Goal: Task Accomplishment & Management: Manage account settings

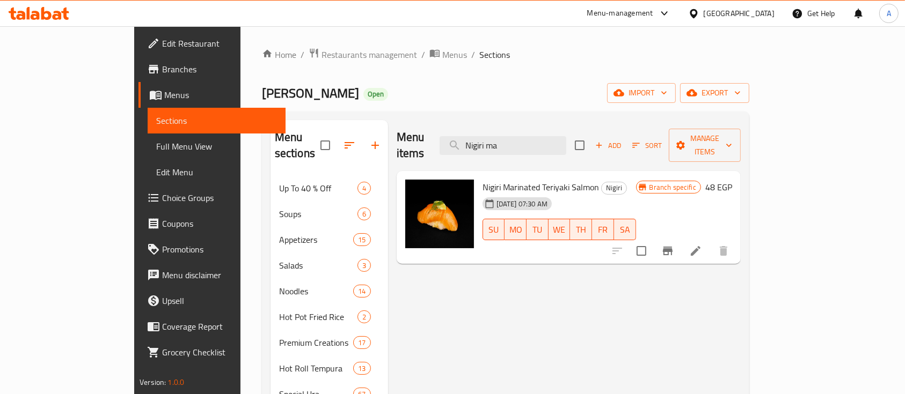
click at [663, 5] on div "Menu-management" at bounding box center [629, 14] width 101 height 26
click at [653, 16] on div "Menu-management" at bounding box center [620, 13] width 66 height 13
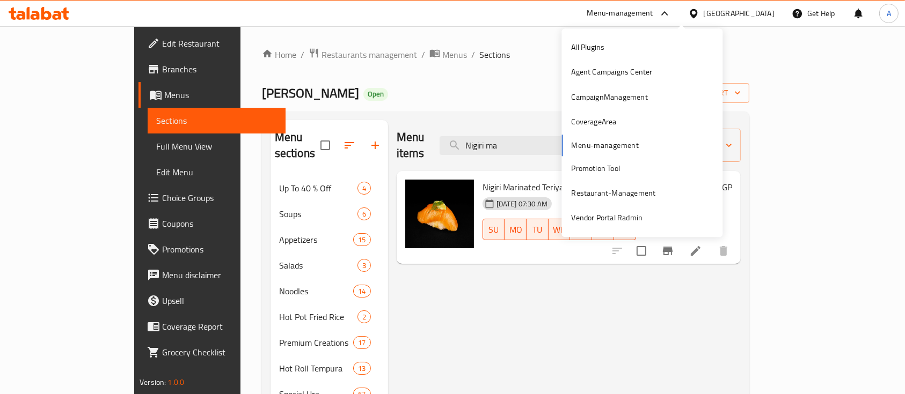
click at [532, 94] on div "Mori Sushi Open import export" at bounding box center [505, 93] width 487 height 20
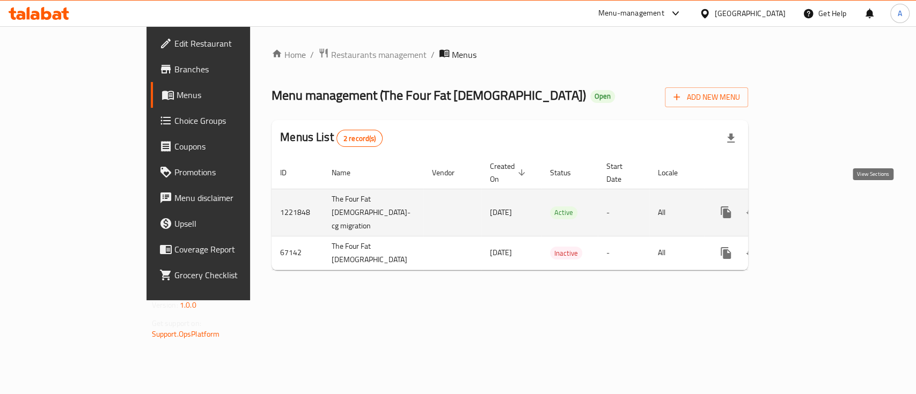
click at [808, 208] on icon "enhanced table" at bounding box center [804, 213] width 10 height 10
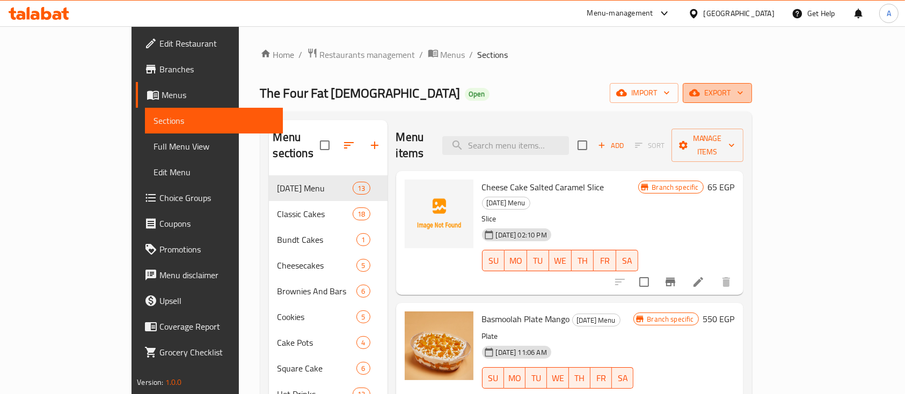
click at [743, 86] on span "export" at bounding box center [717, 92] width 52 height 13
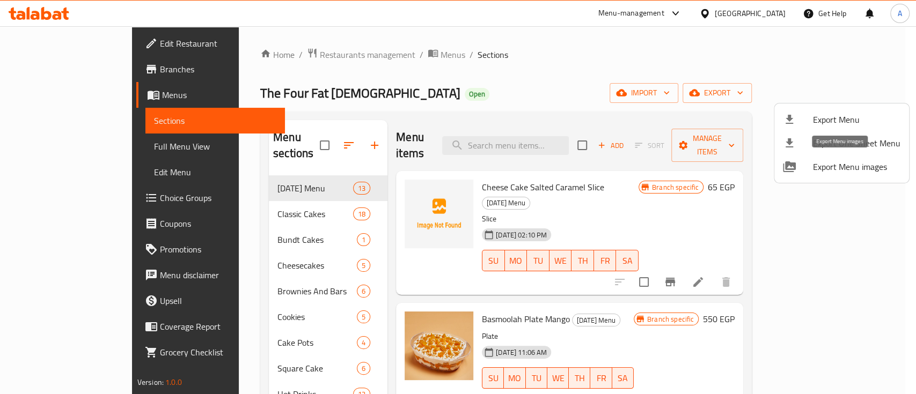
click at [836, 162] on span "Export Menu images" at bounding box center [856, 166] width 87 height 13
click at [515, 65] on div at bounding box center [458, 197] width 916 height 394
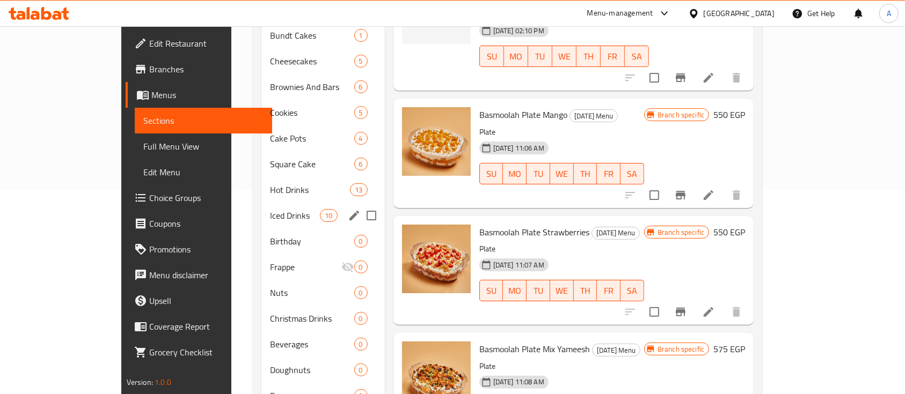
scroll to position [202, 0]
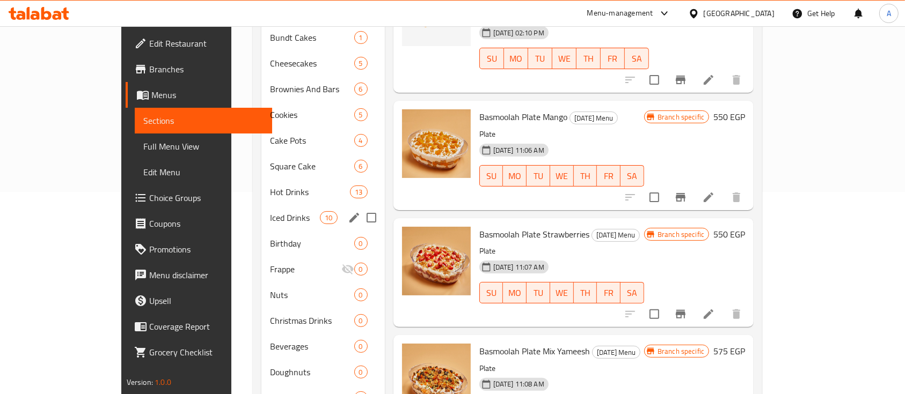
click at [264, 205] on div "Iced Drinks 10" at bounding box center [322, 218] width 123 height 26
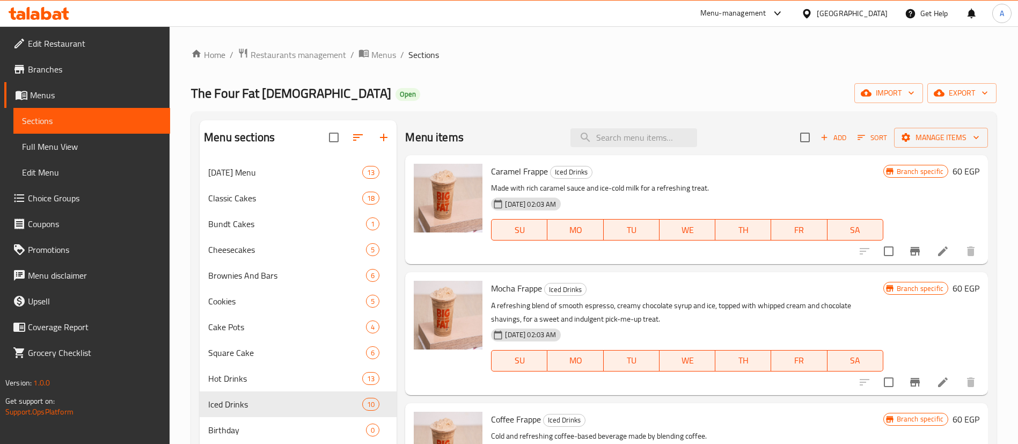
click at [547, 128] on div "Menu items Add Sort Manage items" at bounding box center [696, 137] width 583 height 35
click at [239, 379] on span "Hot Drinks" at bounding box center [270, 378] width 124 height 13
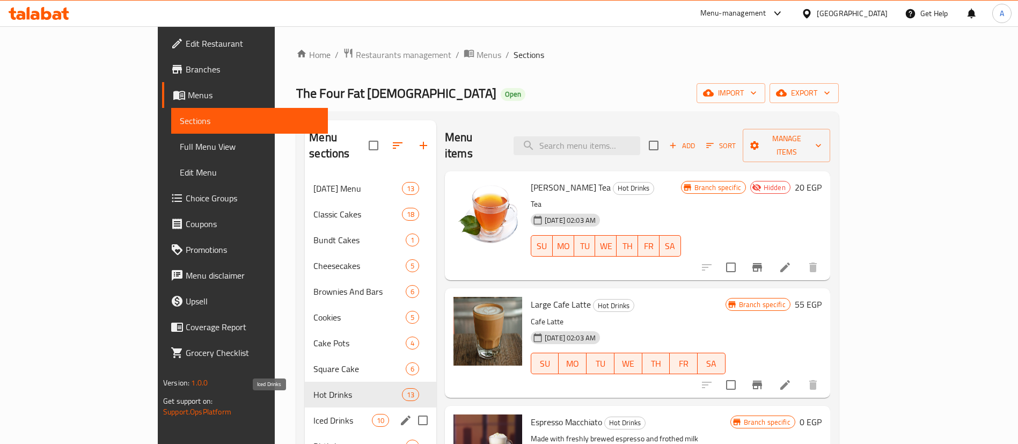
click at [313, 394] on span "Iced Drinks" at bounding box center [342, 420] width 58 height 13
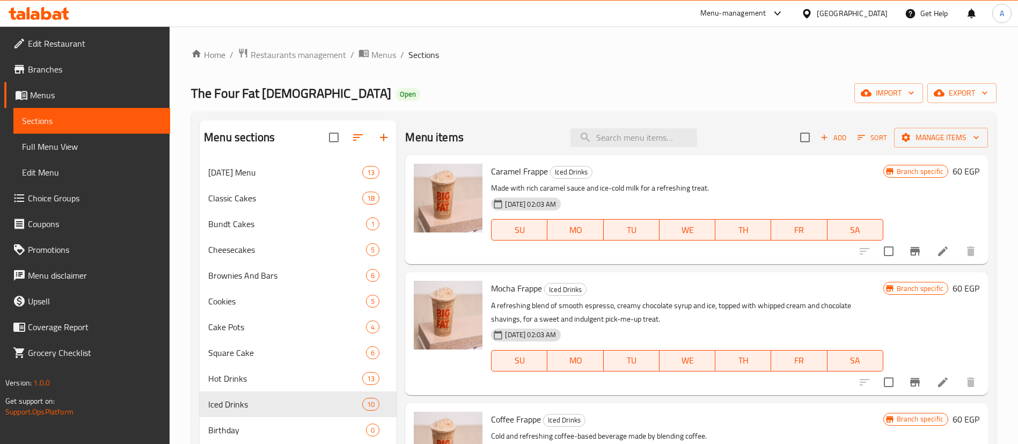
click at [726, 120] on div "Menu items Add Sort Manage items" at bounding box center [696, 137] width 583 height 35
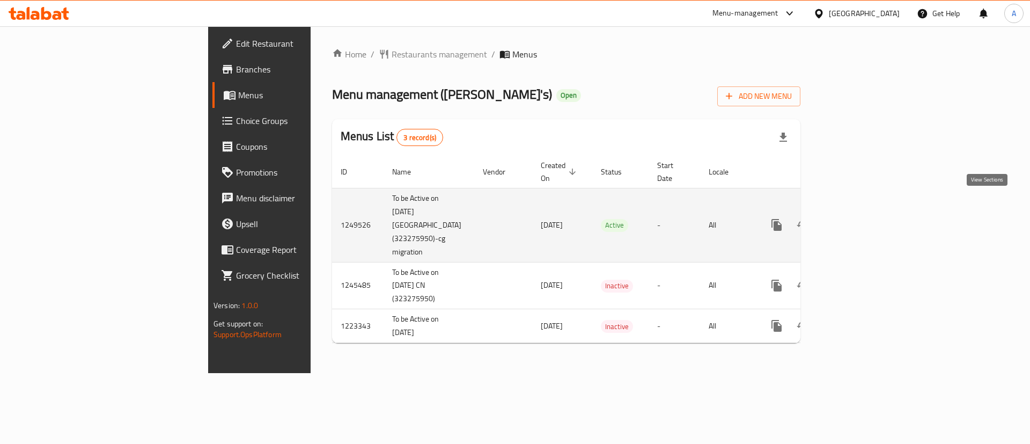
click at [867, 212] on link "enhanced table" at bounding box center [854, 225] width 26 height 26
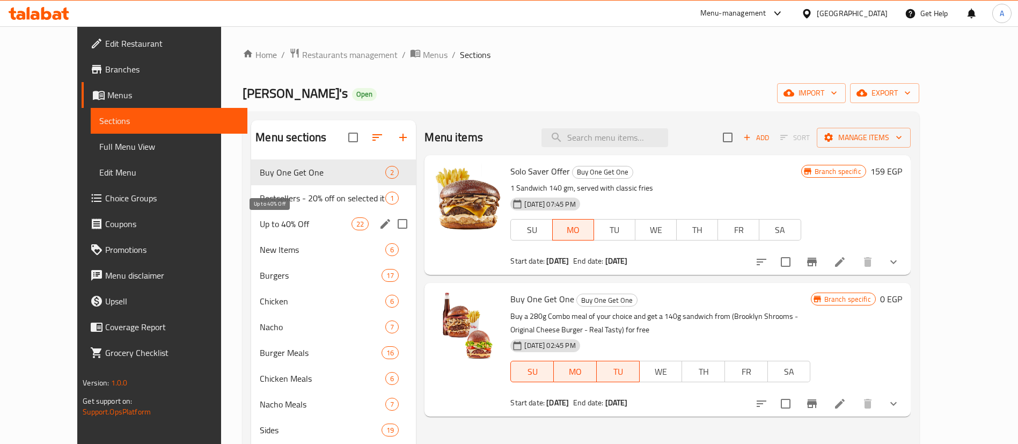
click at [260, 226] on span "Up to 40% Off" at bounding box center [306, 223] width 92 height 13
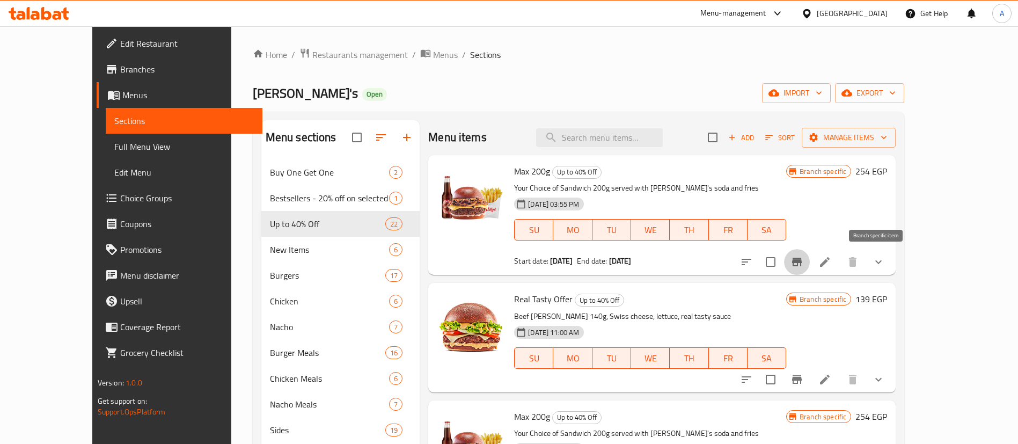
click at [802, 262] on icon "Branch-specific-item" at bounding box center [797, 262] width 10 height 9
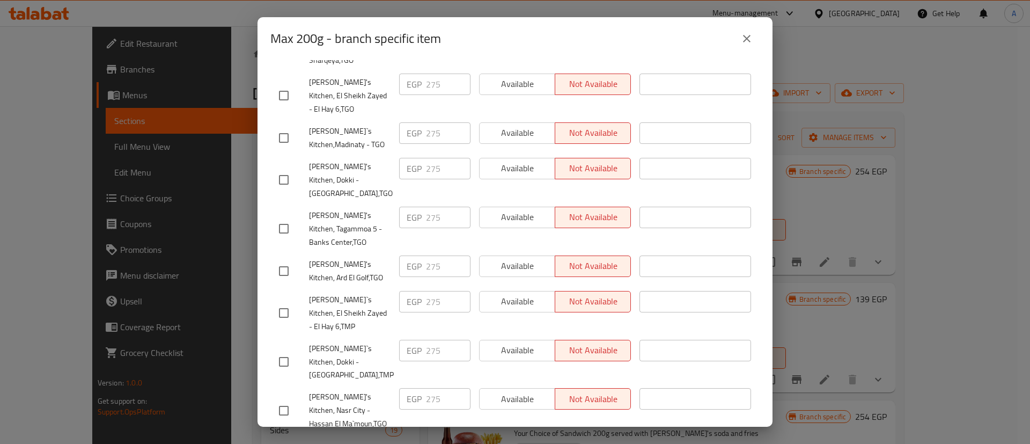
scroll to position [456, 0]
click at [283, 261] on input "checkbox" at bounding box center [284, 272] width 23 height 23
checkbox input "true"
click at [524, 259] on span "Available" at bounding box center [517, 267] width 67 height 16
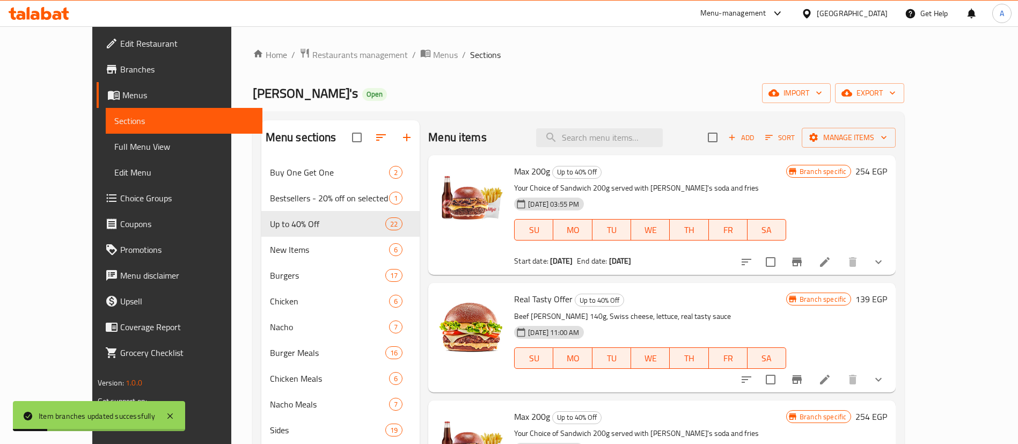
click at [514, 168] on span "Max 200g" at bounding box center [532, 171] width 36 height 16
copy h6 "Max 200g"
click at [803, 266] on icon "Branch-specific-item" at bounding box center [796, 261] width 13 height 13
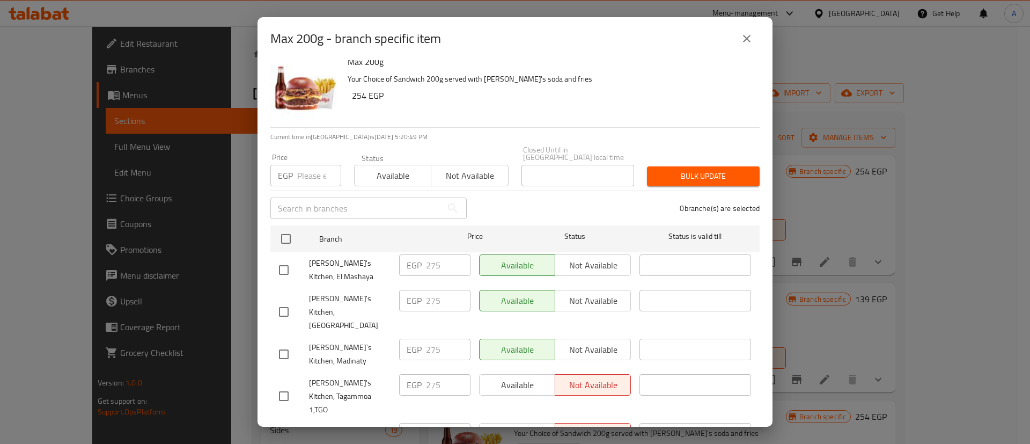
scroll to position [0, 0]
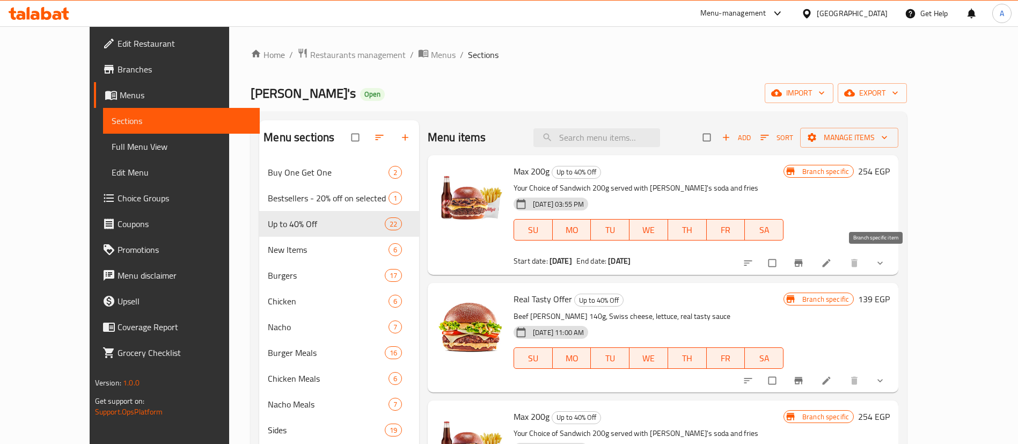
click at [803, 260] on icon "Branch-specific-item" at bounding box center [799, 263] width 8 height 7
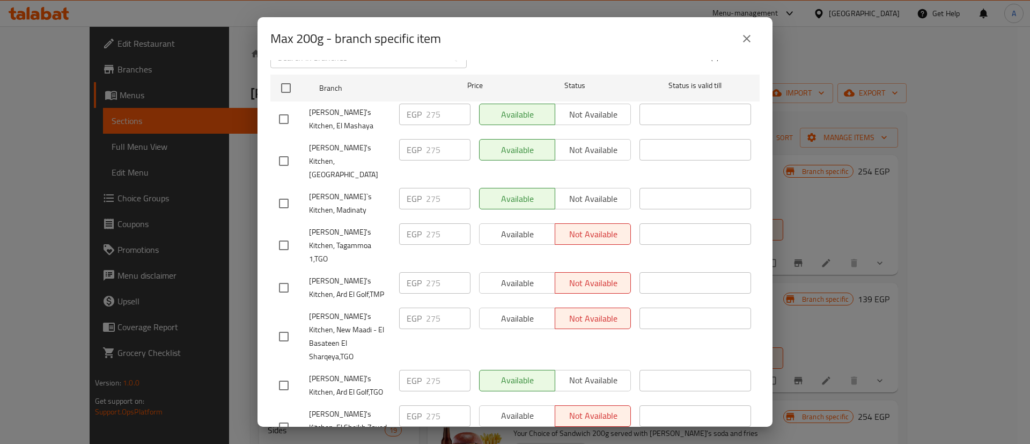
scroll to position [219, 0]
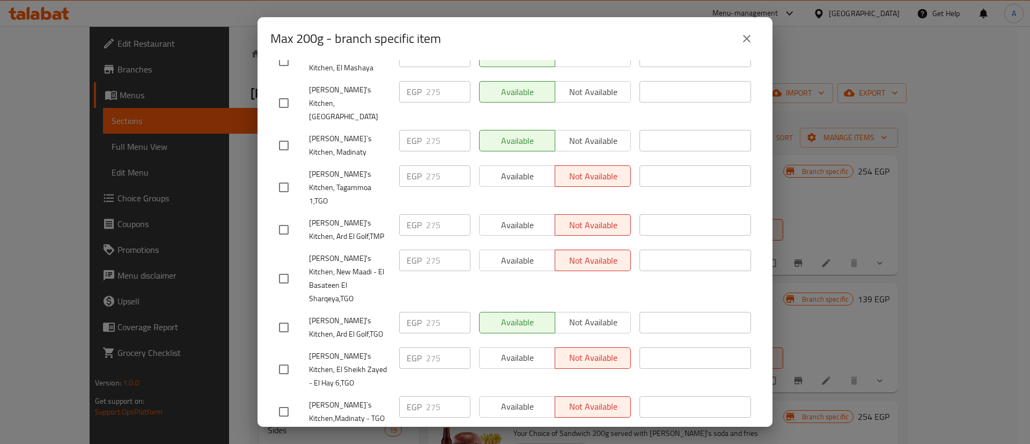
click at [284, 316] on input "checkbox" at bounding box center [284, 327] width 23 height 23
checkbox input "true"
click at [589, 314] on span "Not available" at bounding box center [593, 322] width 67 height 16
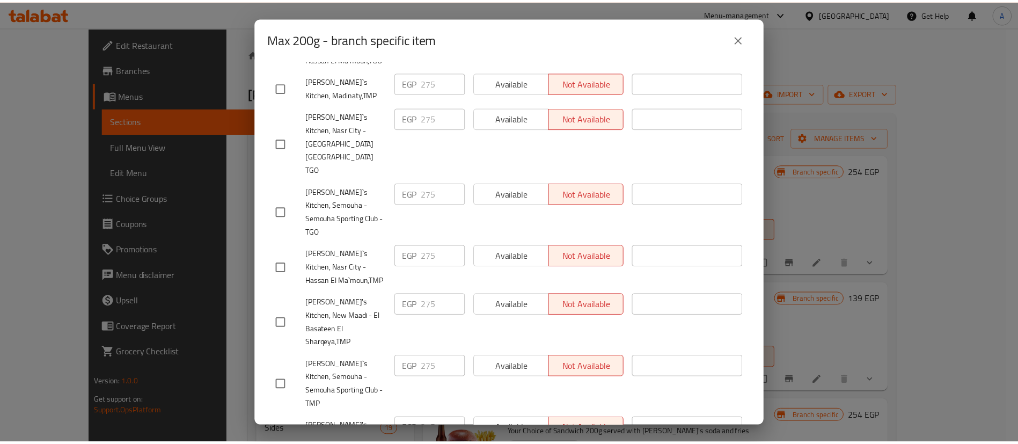
scroll to position [903, 0]
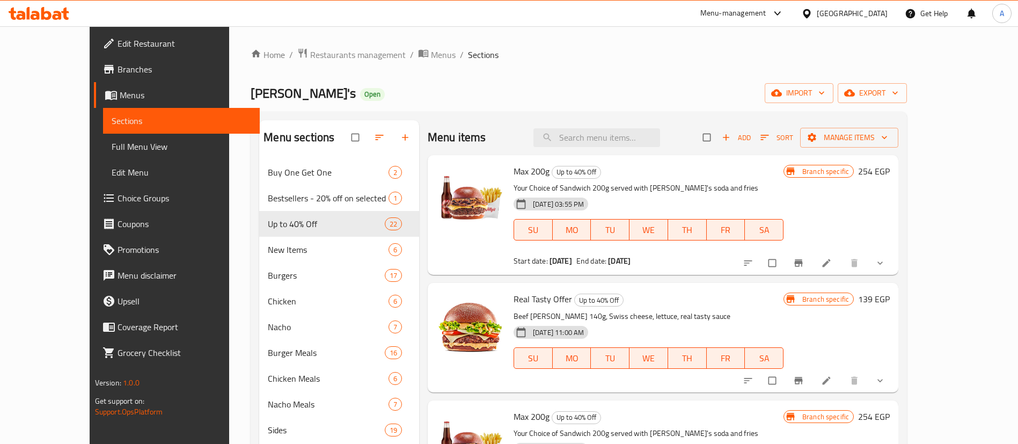
click at [709, 142] on div "Menu items Add Sort Manage items" at bounding box center [663, 137] width 471 height 35
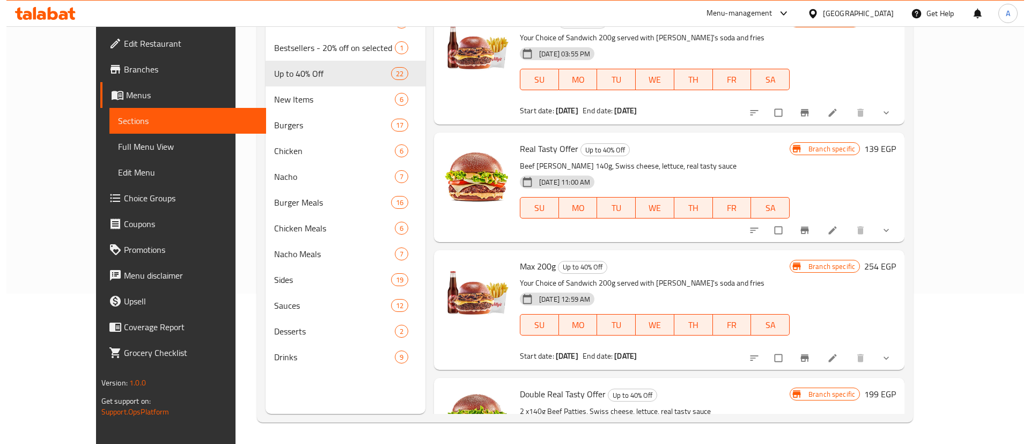
scroll to position [0, 0]
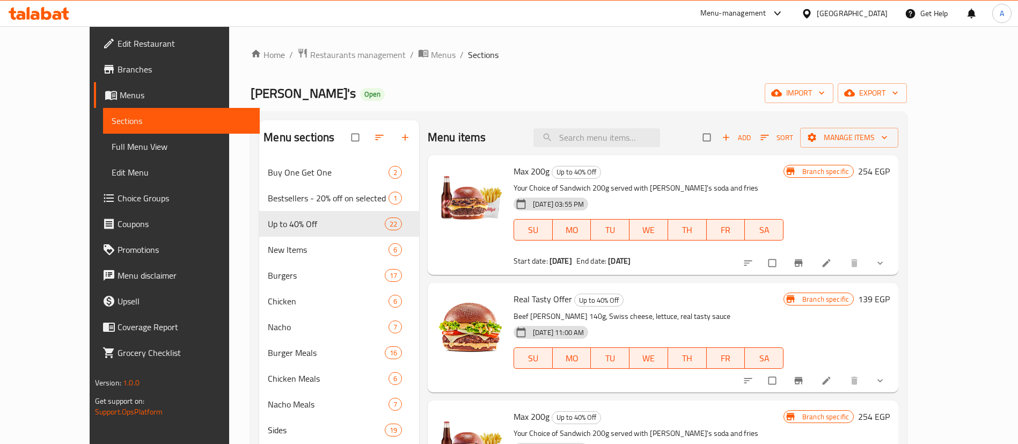
click at [745, 127] on div "Menu items Add Sort Manage items" at bounding box center [663, 137] width 471 height 35
click at [682, 71] on div "Home / Restaurants management / Menus / Sections Willy's Open import export Men…" at bounding box center [579, 310] width 656 height 525
click at [711, 262] on div "Start date: 24-08-2025 End date: 01-08-2027" at bounding box center [649, 260] width 270 height 11
click at [730, 136] on div "Menu items Add Sort Manage items" at bounding box center [663, 137] width 471 height 35
click at [726, 131] on div "Menu items Add Sort Manage items" at bounding box center [663, 137] width 471 height 35
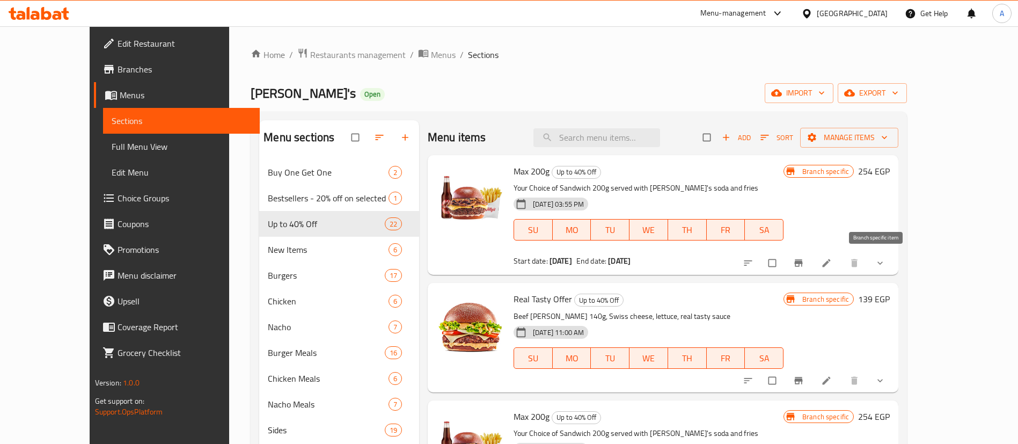
click at [804, 258] on icon "Branch-specific-item" at bounding box center [798, 263] width 11 height 11
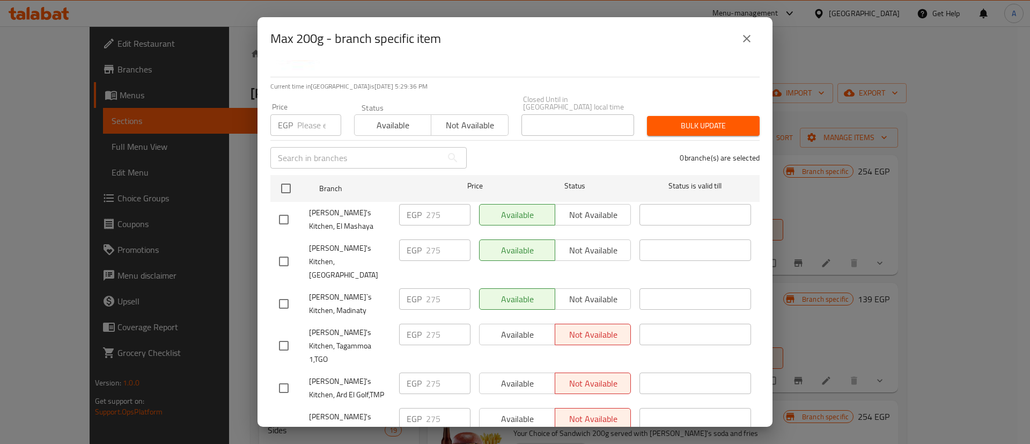
scroll to position [161, 0]
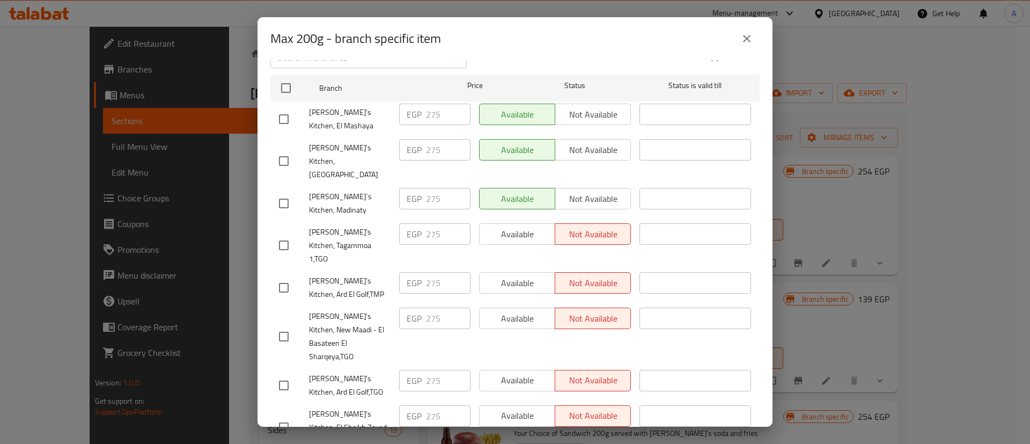
click at [284, 374] on input "checkbox" at bounding box center [284, 385] width 23 height 23
checkbox input "true"
click at [506, 372] on span "Available" at bounding box center [517, 380] width 67 height 16
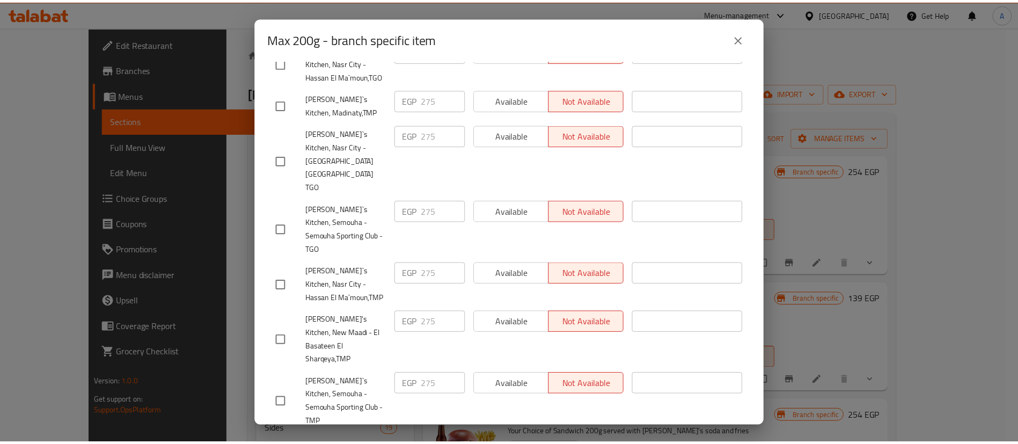
scroll to position [903, 0]
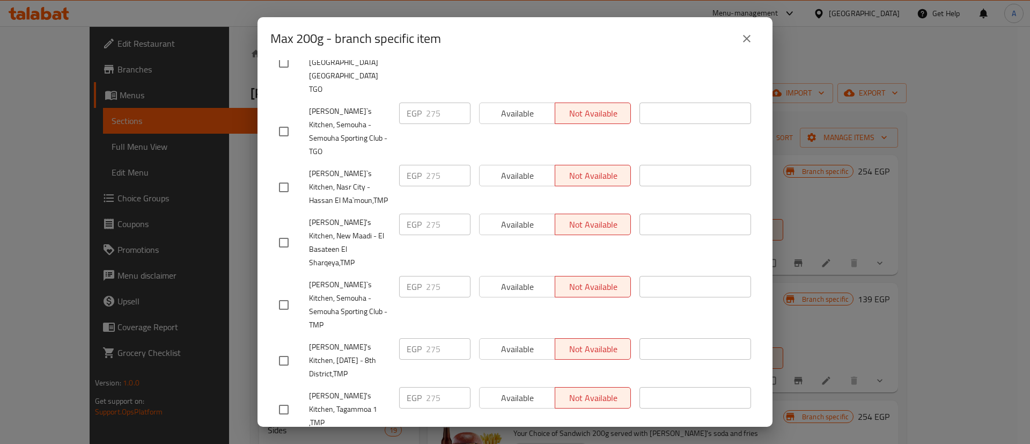
click at [442, 426] on div "Max 200g Your Choice of Sandwich 200g served with Willy's soda and fries 254 EG…" at bounding box center [515, 243] width 515 height 367
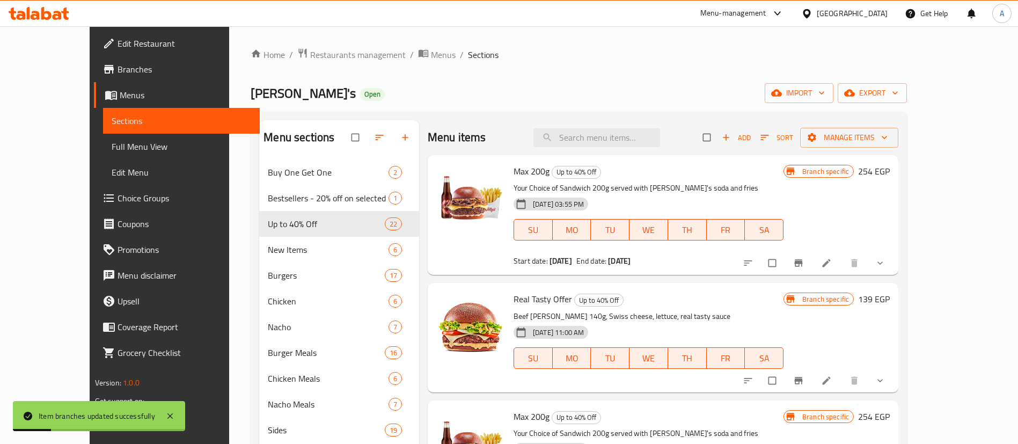
click at [756, 255] on div "Start date: 24-08-2025 End date: 01-08-2027" at bounding box center [649, 260] width 270 height 11
click at [611, 131] on input "search" at bounding box center [596, 137] width 127 height 19
click at [589, 103] on div "Willy's Open import export" at bounding box center [579, 93] width 656 height 20
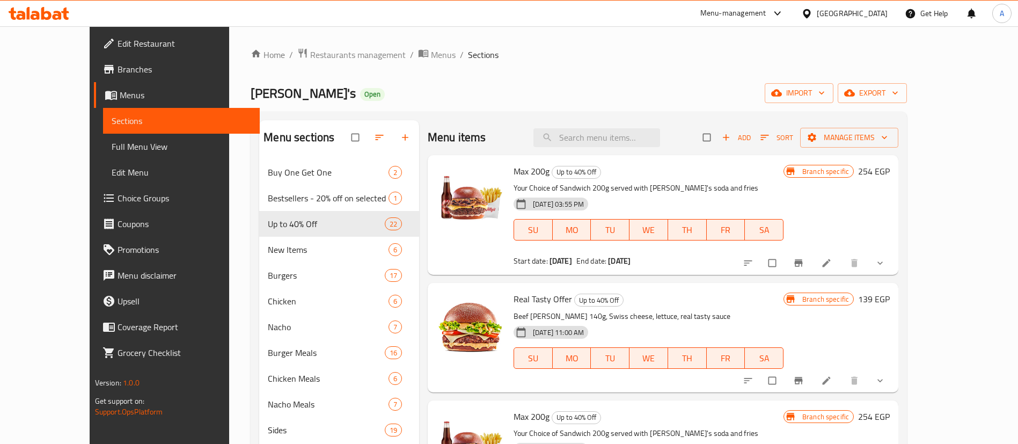
click at [758, 185] on p "Your Choice of Sandwich 200g served with Willy's soda and fries" at bounding box center [649, 187] width 270 height 13
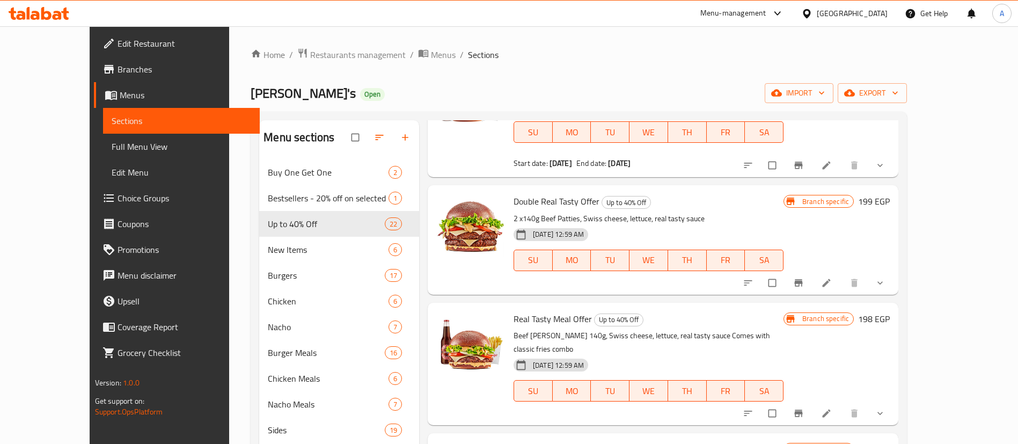
scroll to position [0, 0]
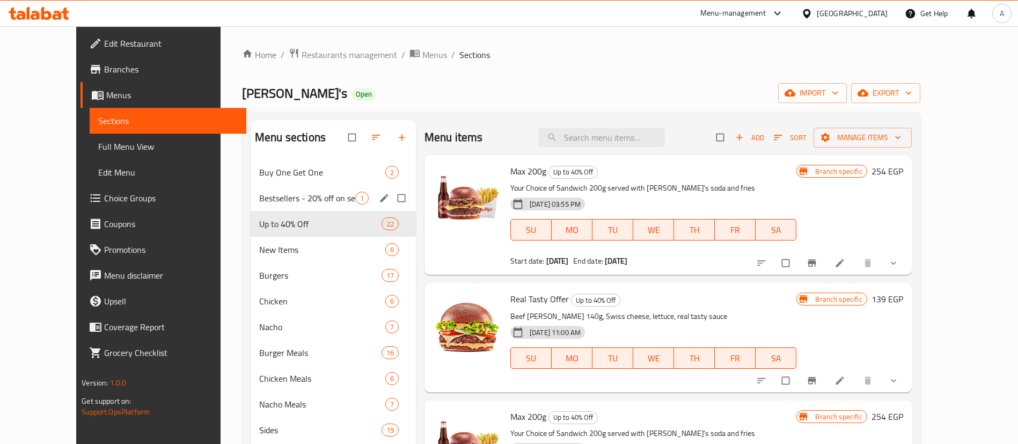
click at [251, 191] on div "Bestsellers - 20% off on selected items 1" at bounding box center [333, 198] width 165 height 26
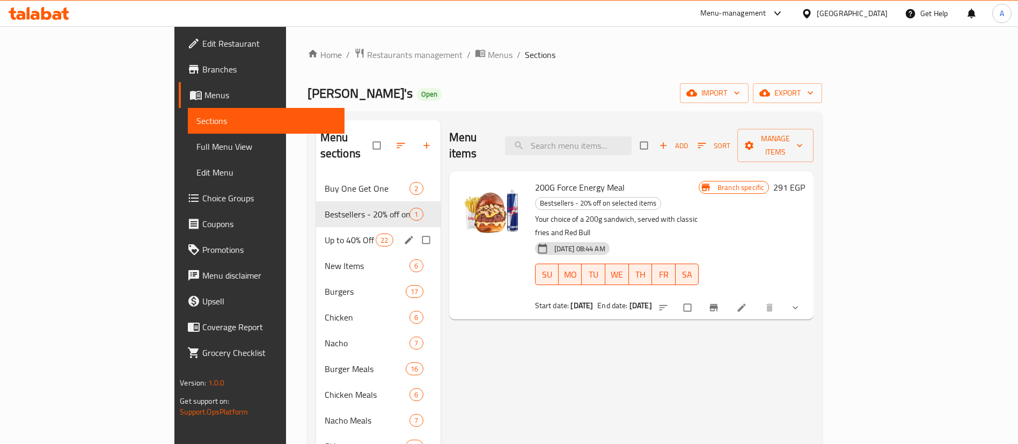
click at [325, 233] on span "Up to 40% Off" at bounding box center [351, 239] width 52 height 13
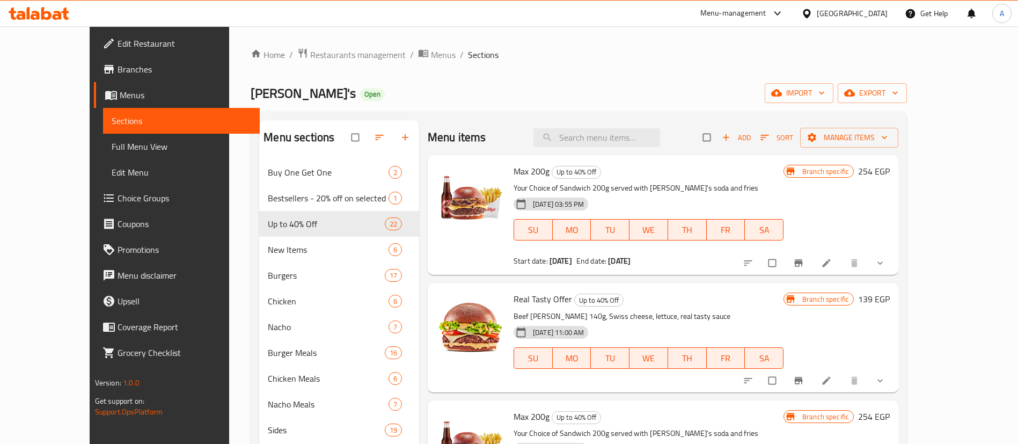
click at [724, 150] on div "Menu items Add Sort Manage items" at bounding box center [663, 137] width 471 height 35
click at [626, 138] on input "search" at bounding box center [596, 137] width 127 height 19
paste input "Max 200g"
type input "Max 200g"
click at [804, 259] on icon "Branch-specific-item" at bounding box center [798, 263] width 11 height 11
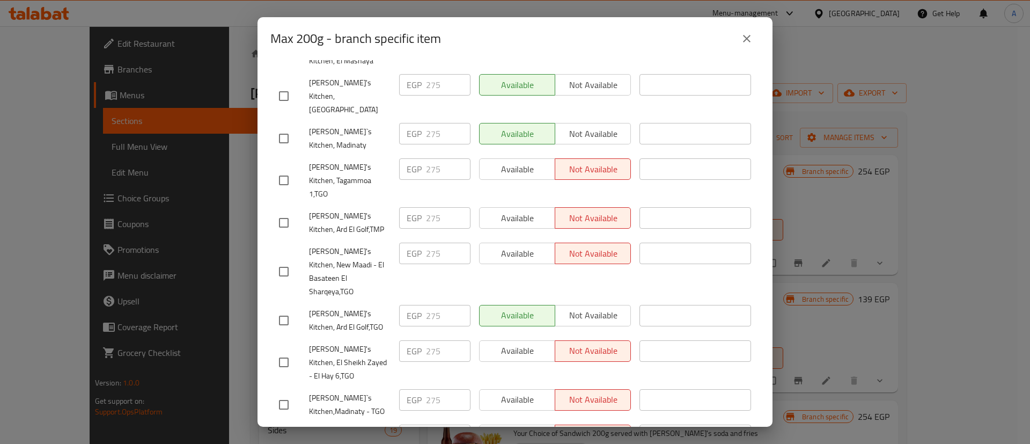
scroll to position [295, 0]
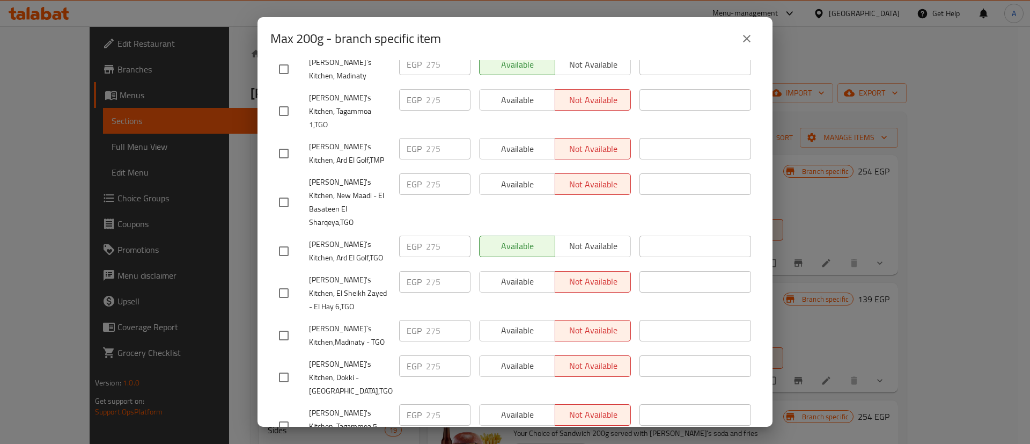
click at [283, 240] on input "checkbox" at bounding box center [284, 251] width 23 height 23
checkbox input "true"
click at [604, 238] on span "Not available" at bounding box center [593, 246] width 67 height 16
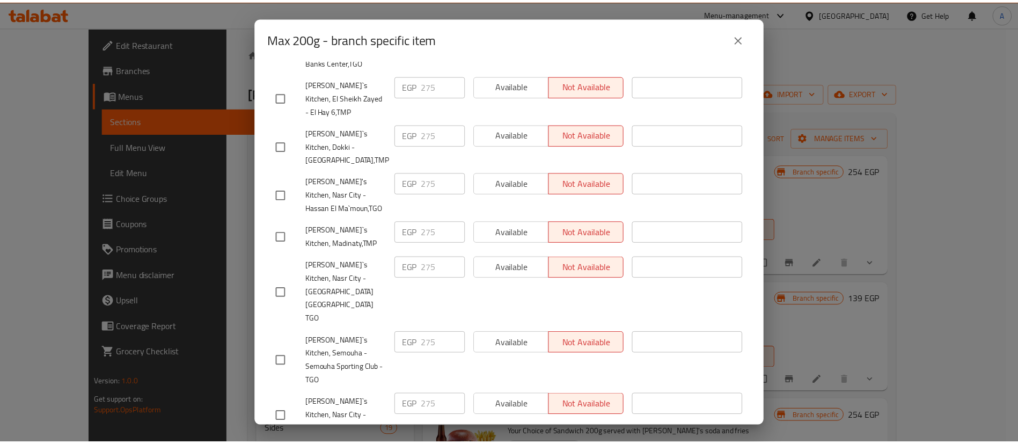
scroll to position [903, 0]
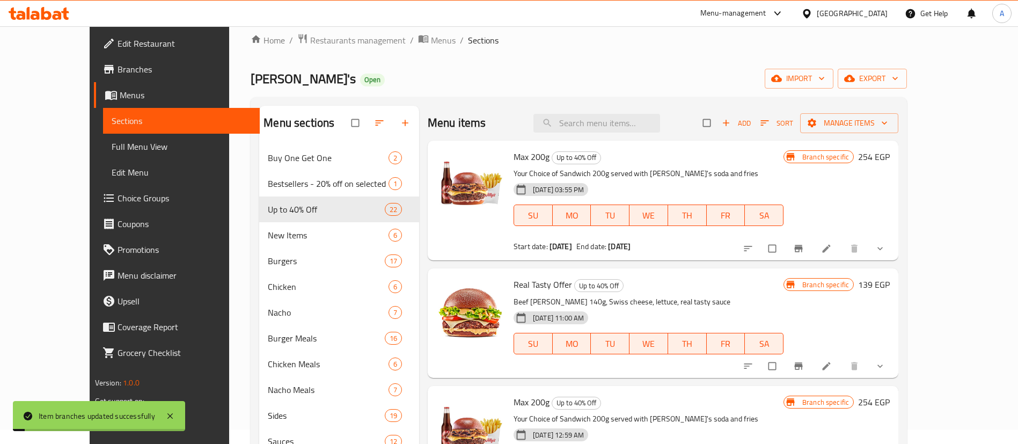
click at [723, 68] on div "Home / Restaurants management / Menus / Sections Willy's Open import export Men…" at bounding box center [579, 295] width 656 height 525
